Goal: Check status: Check status

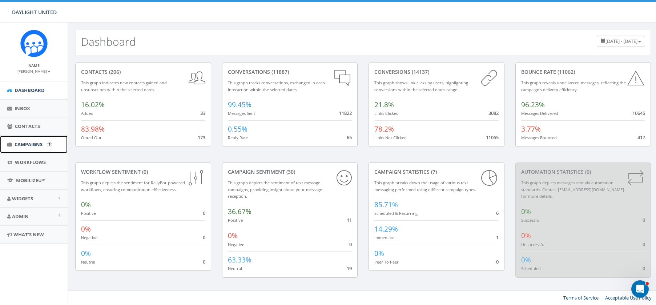
click at [29, 141] on span "Campaigns" at bounding box center [29, 144] width 28 height 7
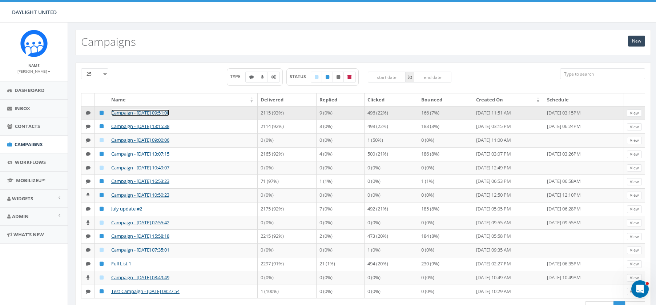
click at [158, 112] on link "Campaign - [DATE] 09:51:00" at bounding box center [140, 112] width 58 height 7
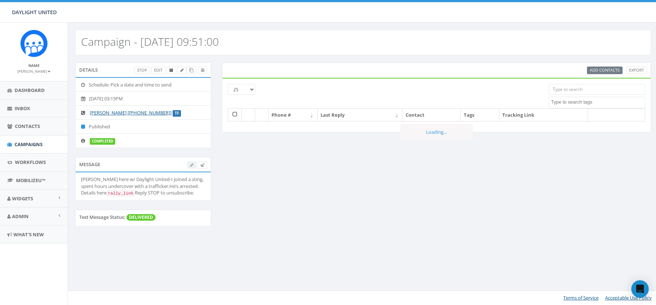
select select
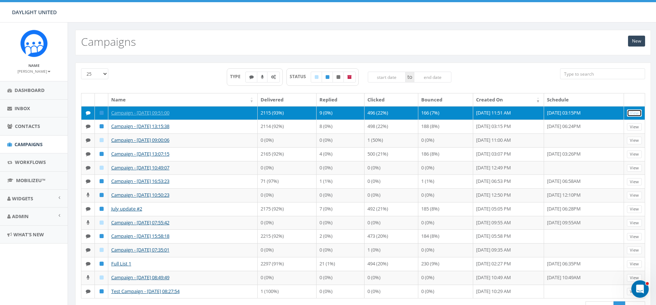
click at [633, 113] on link "View" at bounding box center [634, 113] width 15 height 8
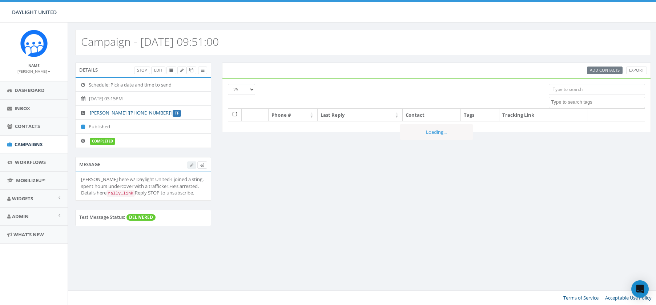
select select
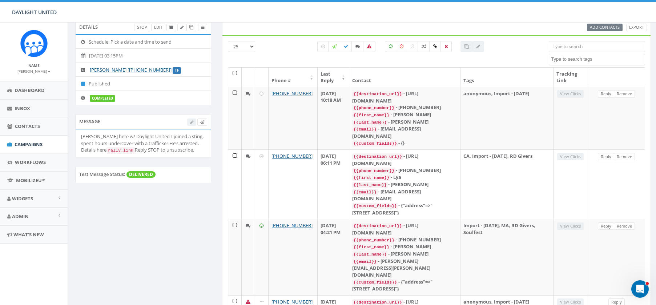
scroll to position [9, 0]
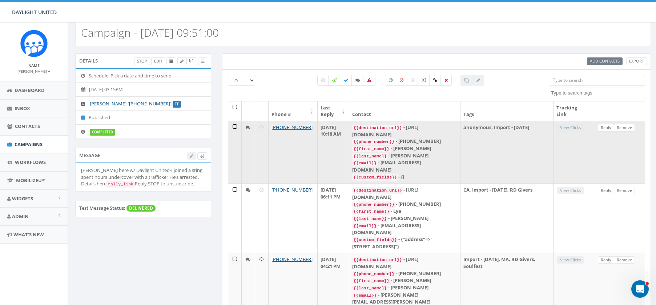
click at [575, 127] on td "View Clicks" at bounding box center [570, 152] width 35 height 62
click at [568, 126] on td "View Clicks" at bounding box center [570, 152] width 35 height 62
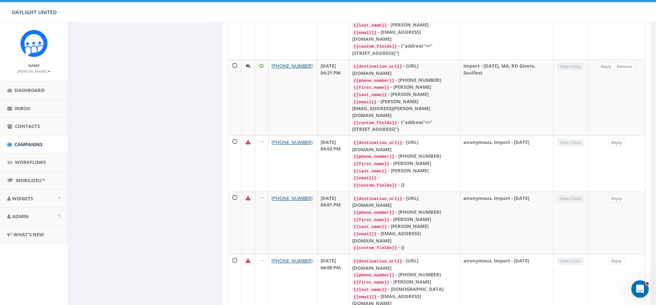
scroll to position [204, 0]
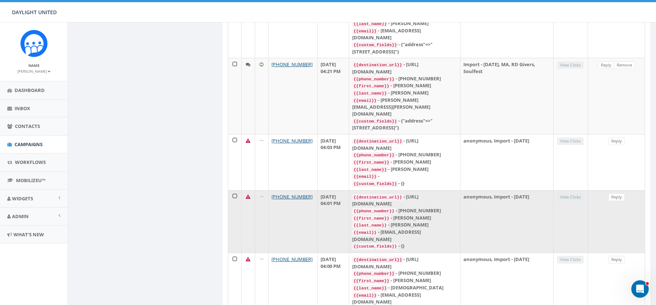
click at [570, 190] on td "View Clicks" at bounding box center [570, 221] width 35 height 62
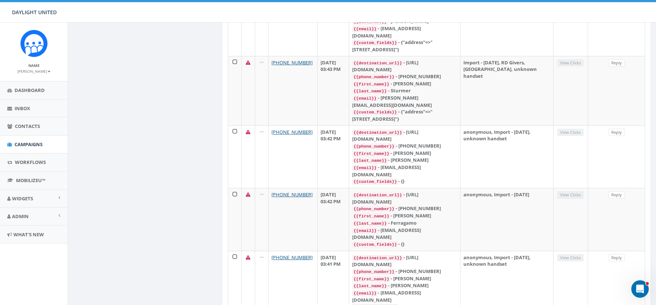
scroll to position [1295, 0]
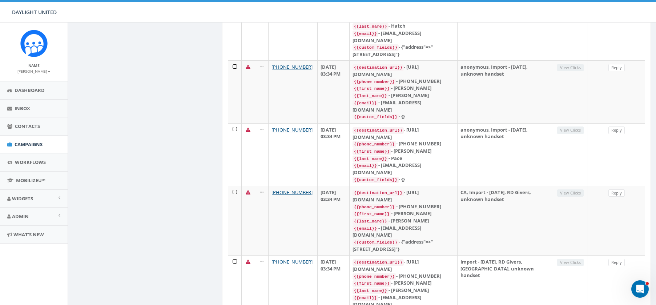
scroll to position [1255, 0]
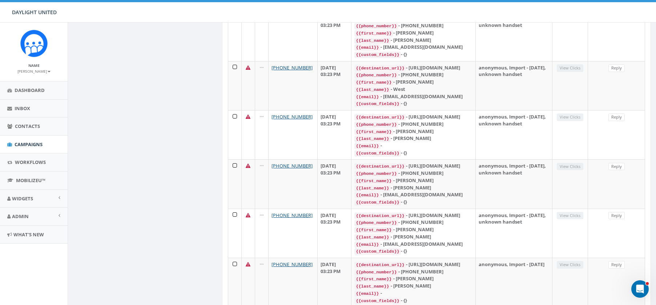
scroll to position [353, 0]
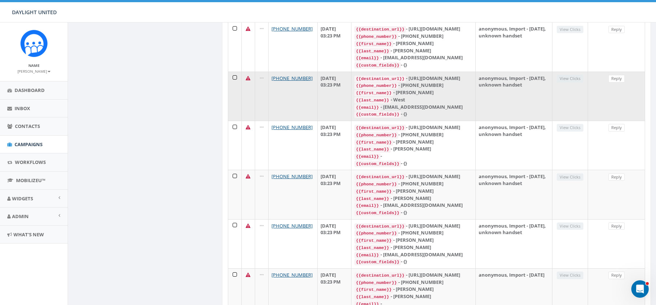
click at [566, 104] on td "View Clicks" at bounding box center [570, 96] width 36 height 49
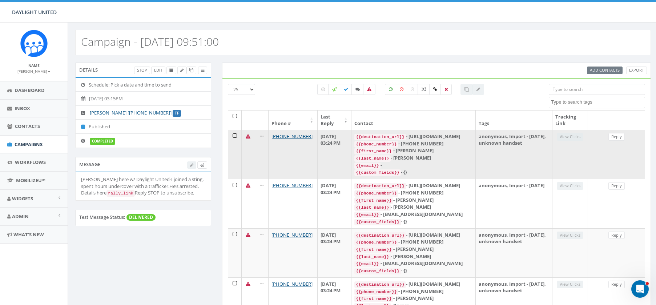
click at [571, 137] on td "View Clicks" at bounding box center [570, 154] width 36 height 49
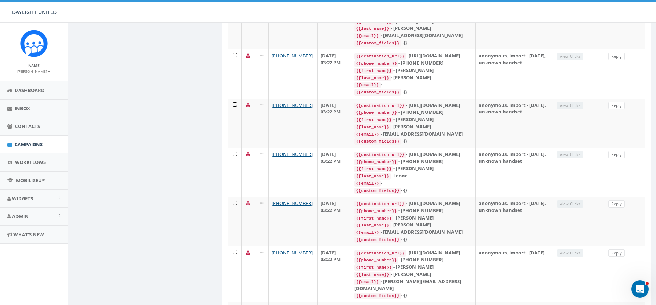
scroll to position [1228, 0]
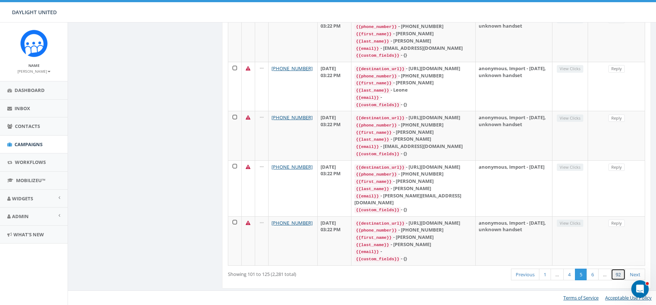
click at [617, 275] on link "92" at bounding box center [618, 274] width 15 height 12
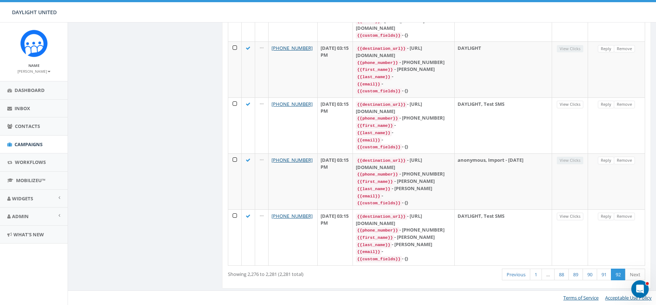
scroll to position [194, 0]
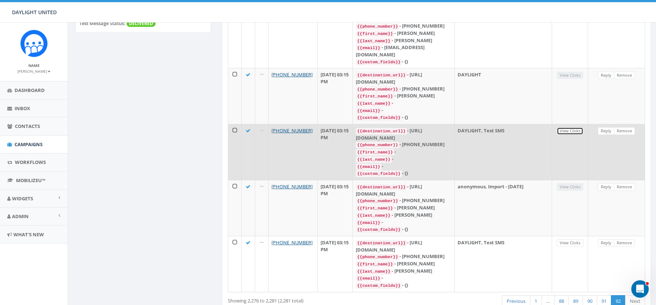
click at [570, 127] on link "View Clicks" at bounding box center [569, 131] width 27 height 8
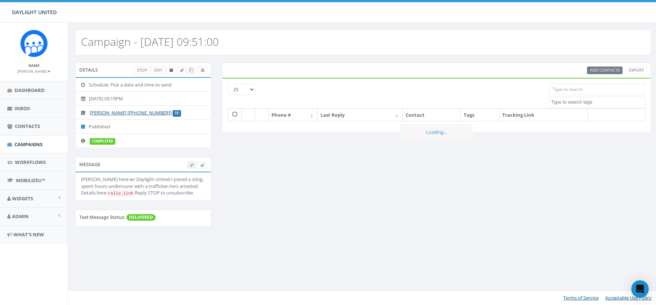
select select
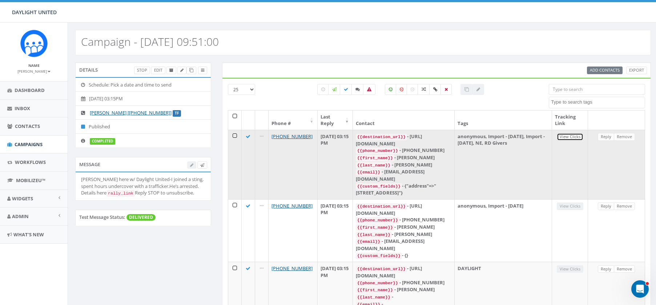
click at [576, 136] on link "View Clicks" at bounding box center [569, 137] width 27 height 8
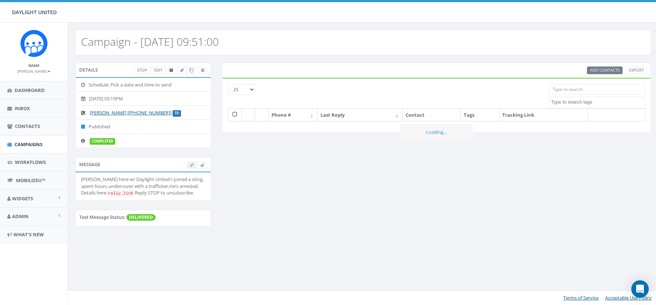
select select
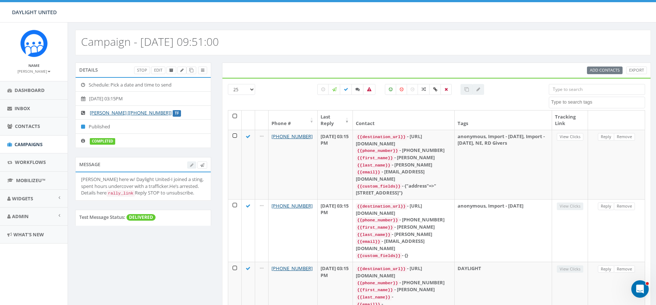
scroll to position [194, 0]
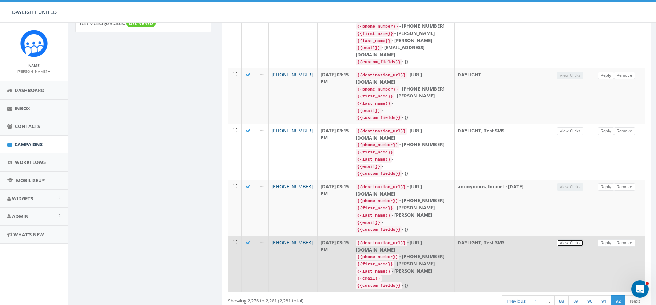
click at [575, 239] on link "View Clicks" at bounding box center [569, 243] width 27 height 8
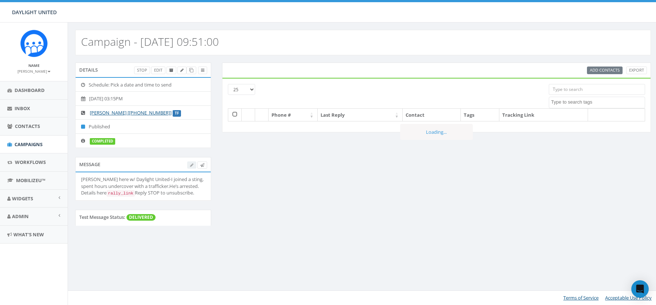
select select
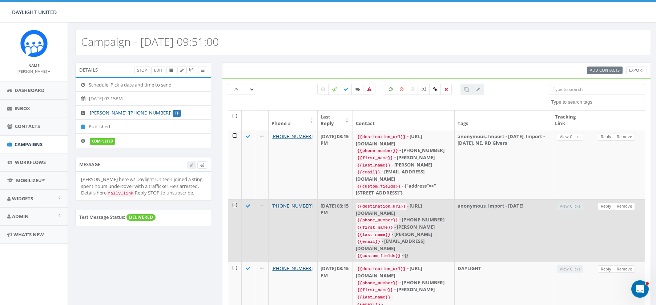
scroll to position [194, 0]
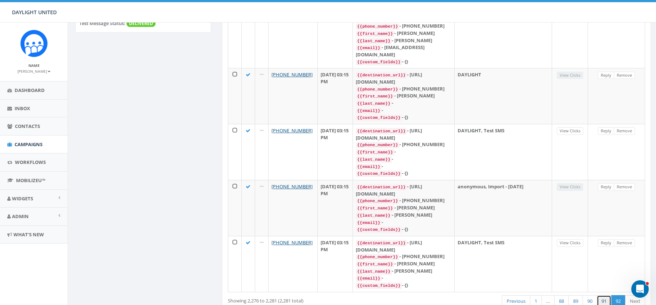
click at [605, 295] on link "91" at bounding box center [603, 301] width 15 height 12
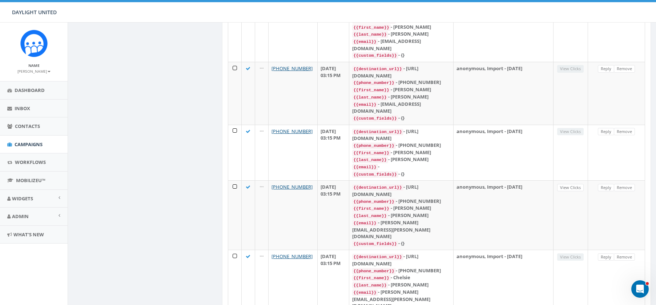
scroll to position [1214, 0]
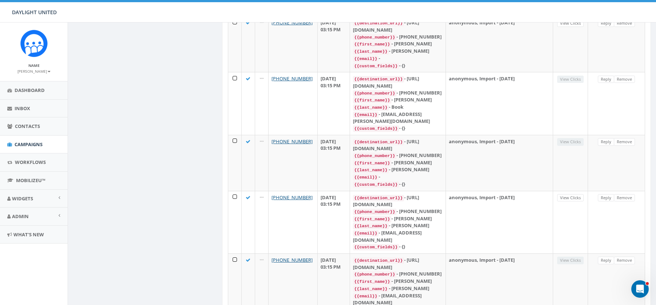
scroll to position [983, 0]
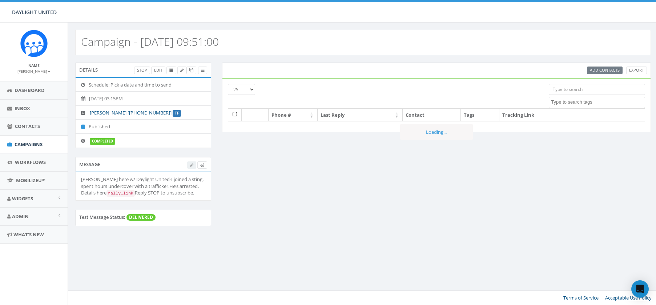
select select
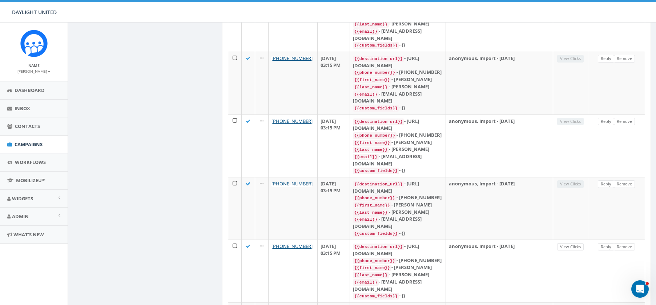
scroll to position [1194, 0]
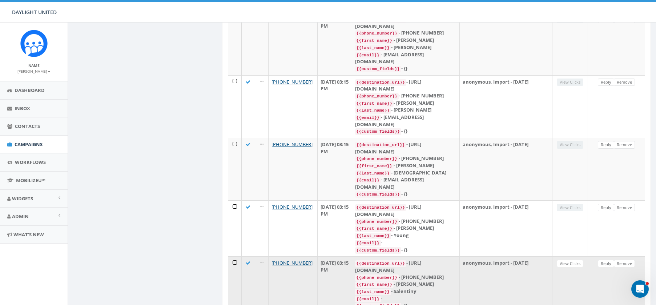
scroll to position [737, 0]
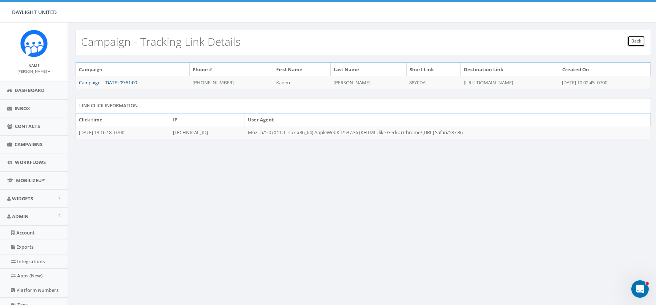
click at [637, 41] on link "Back" at bounding box center [636, 41] width 18 height 11
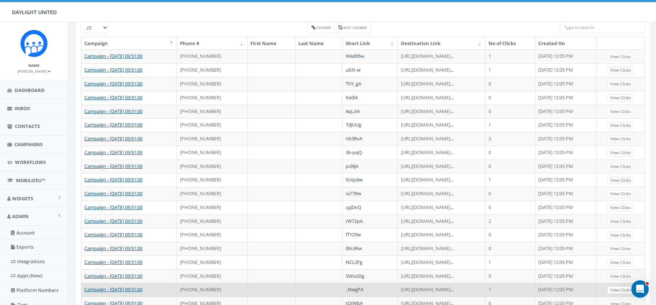
scroll to position [202, 0]
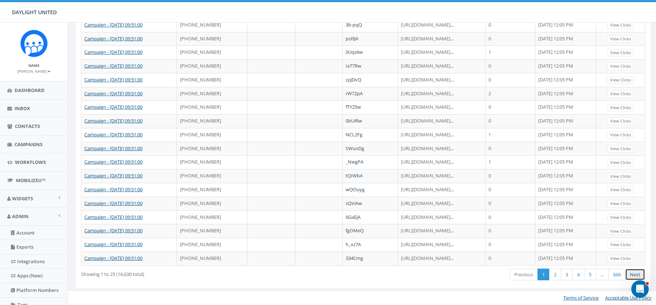
click at [636, 272] on link "Next" at bounding box center [635, 274] width 20 height 12
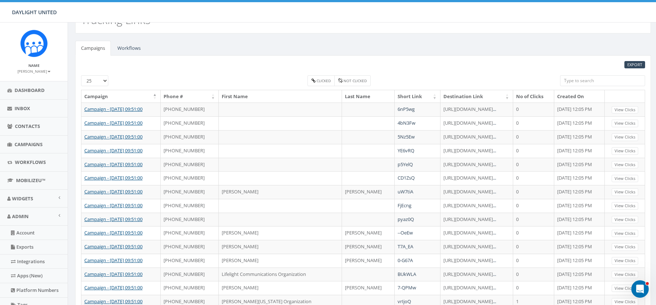
scroll to position [0, 0]
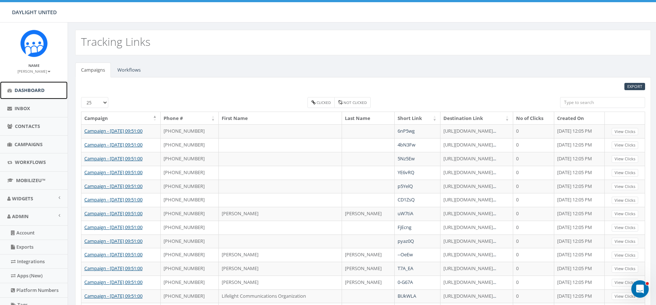
click at [31, 92] on span "Dashboard" at bounding box center [30, 90] width 30 height 7
